Goal: Check status: Check status

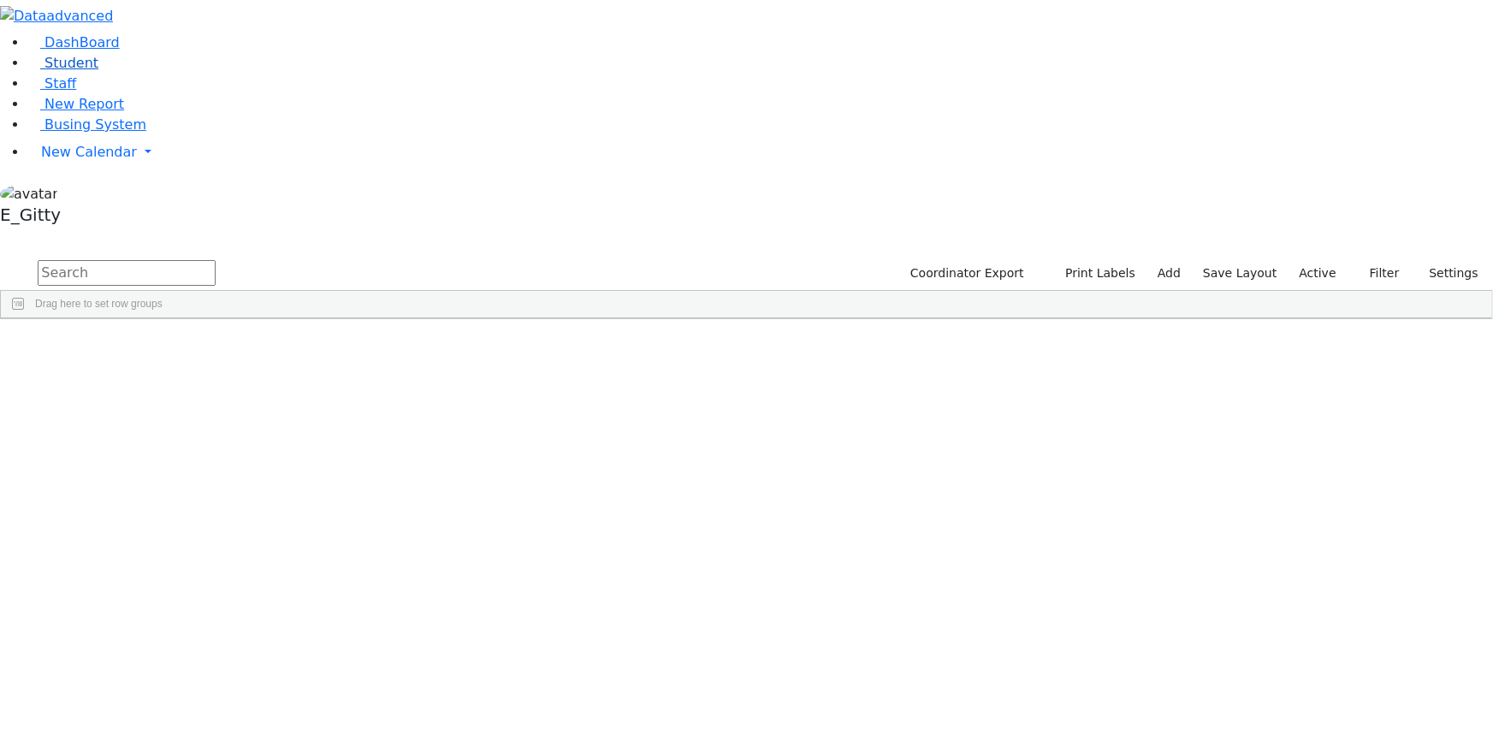
click at [98, 71] on link "Student" at bounding box center [62, 63] width 71 height 16
click at [216, 260] on input "text" at bounding box center [127, 273] width 178 height 26
type input "ack"
click at [95, 346] on div "5659" at bounding box center [48, 357] width 94 height 23
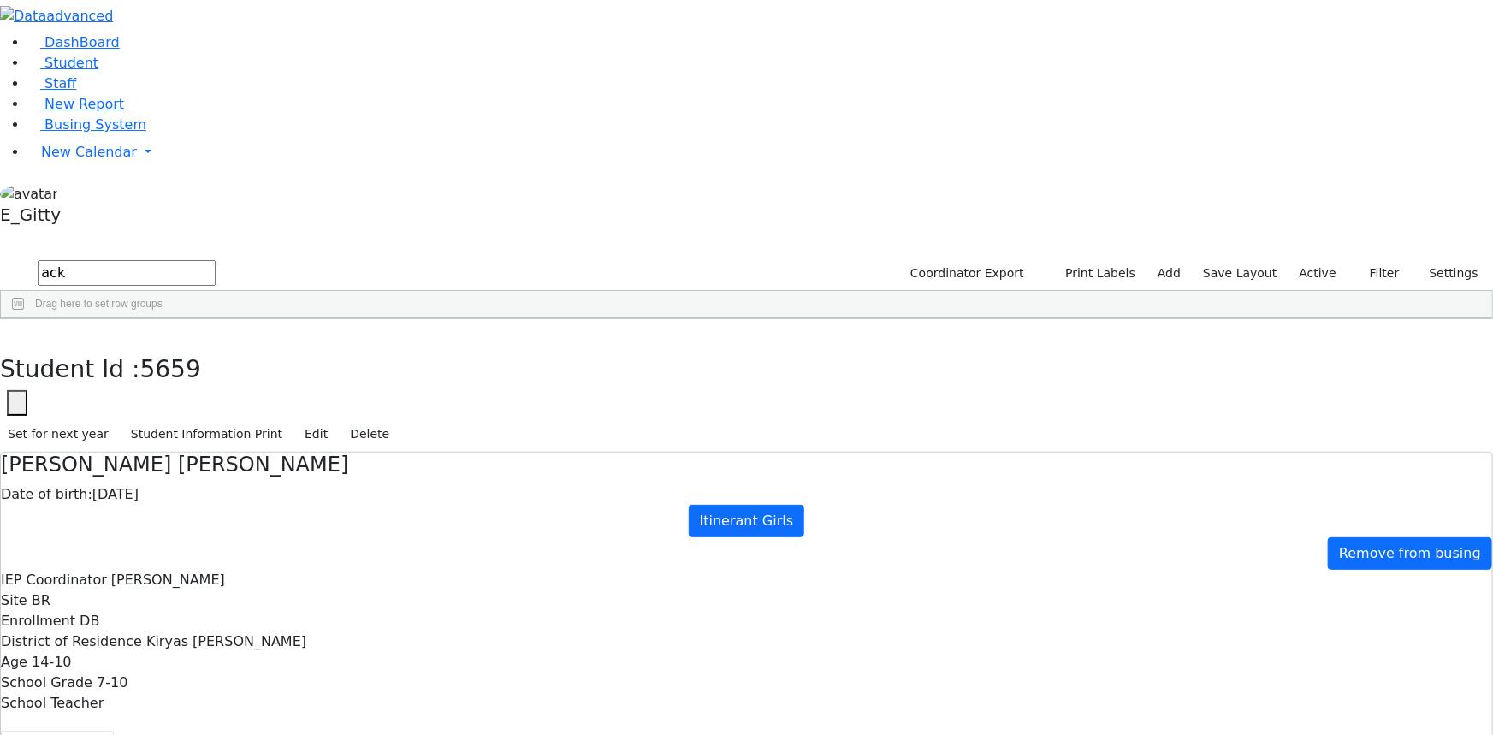
click at [403, 731] on button "Scheduling" at bounding box center [455, 749] width 104 height 36
click at [17, 332] on icon "button" at bounding box center [12, 337] width 9 height 10
click at [216, 260] on input "ack" at bounding box center [127, 273] width 178 height 26
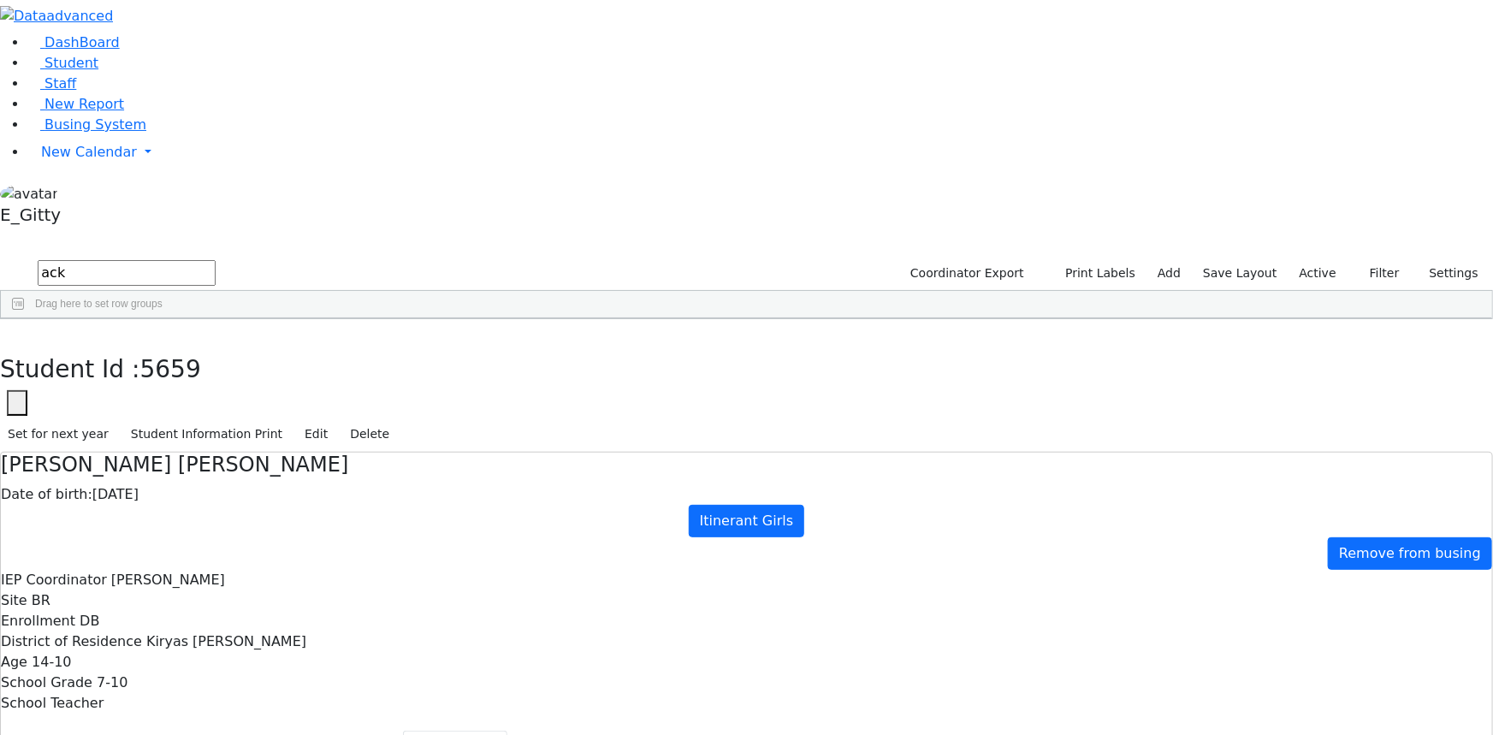
click at [216, 260] on input "ack" at bounding box center [127, 273] width 178 height 26
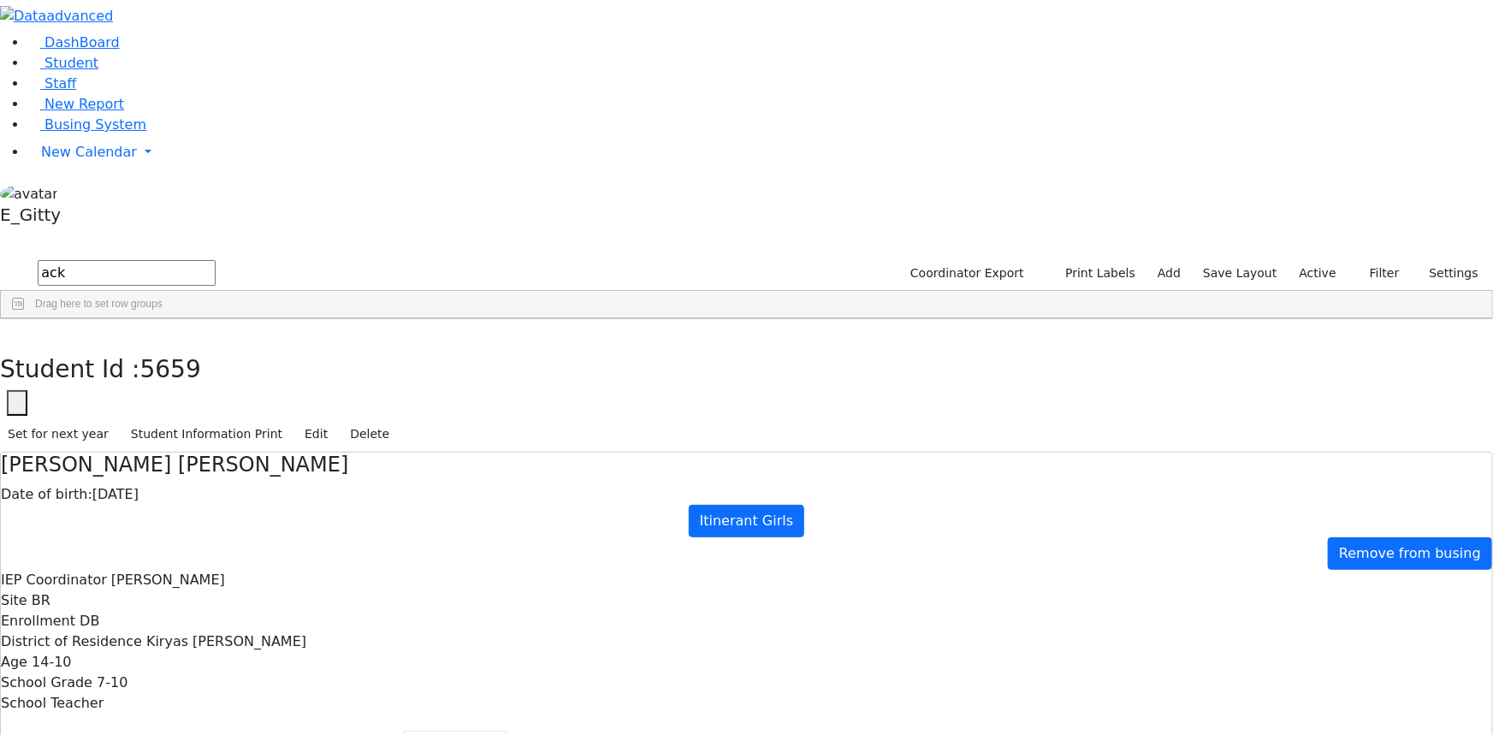
click at [216, 260] on input "ack" at bounding box center [127, 273] width 178 height 26
click at [75, 50] on span "DashBoard" at bounding box center [82, 42] width 75 height 16
